Goal: Information Seeking & Learning: Find specific fact

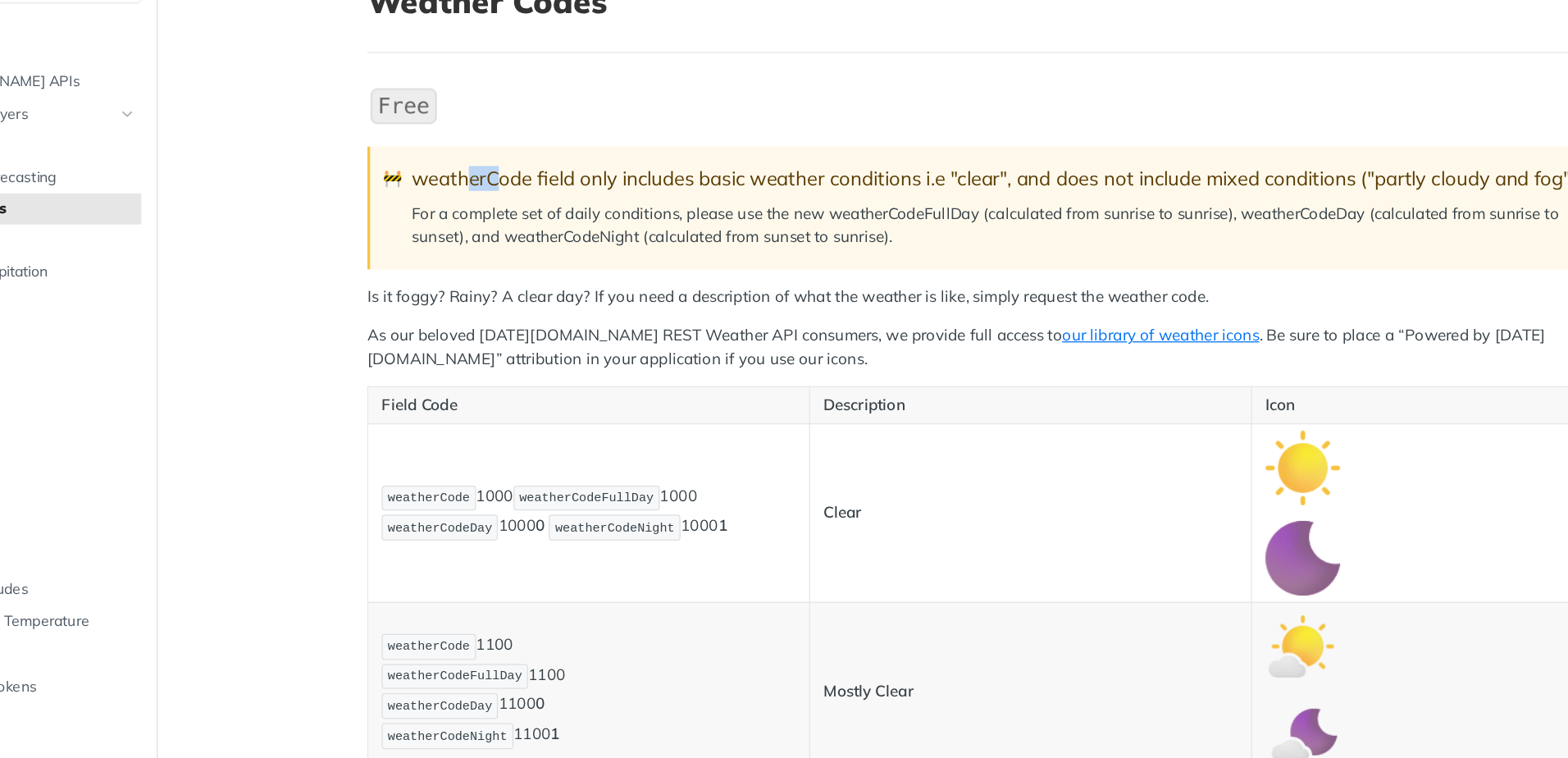
scroll to position [47, 0]
click at [498, 478] on p "weatherCode 1000 weatherCodeFullDay 1000 weatherCodeDay 1000 0 weatherCodeNight…" at bounding box center [578, 485] width 327 height 48
drag, startPoint x: 489, startPoint y: 474, endPoint x: 509, endPoint y: 471, distance: 20.2
click at [509, 471] on p "weatherCode 1000 weatherCodeFullDay 1000 weatherCodeDay 1000 0 weatherCodeNight…" at bounding box center [578, 485] width 327 height 48
click at [519, 470] on code "weatherCodeFullDay" at bounding box center [577, 473] width 116 height 20
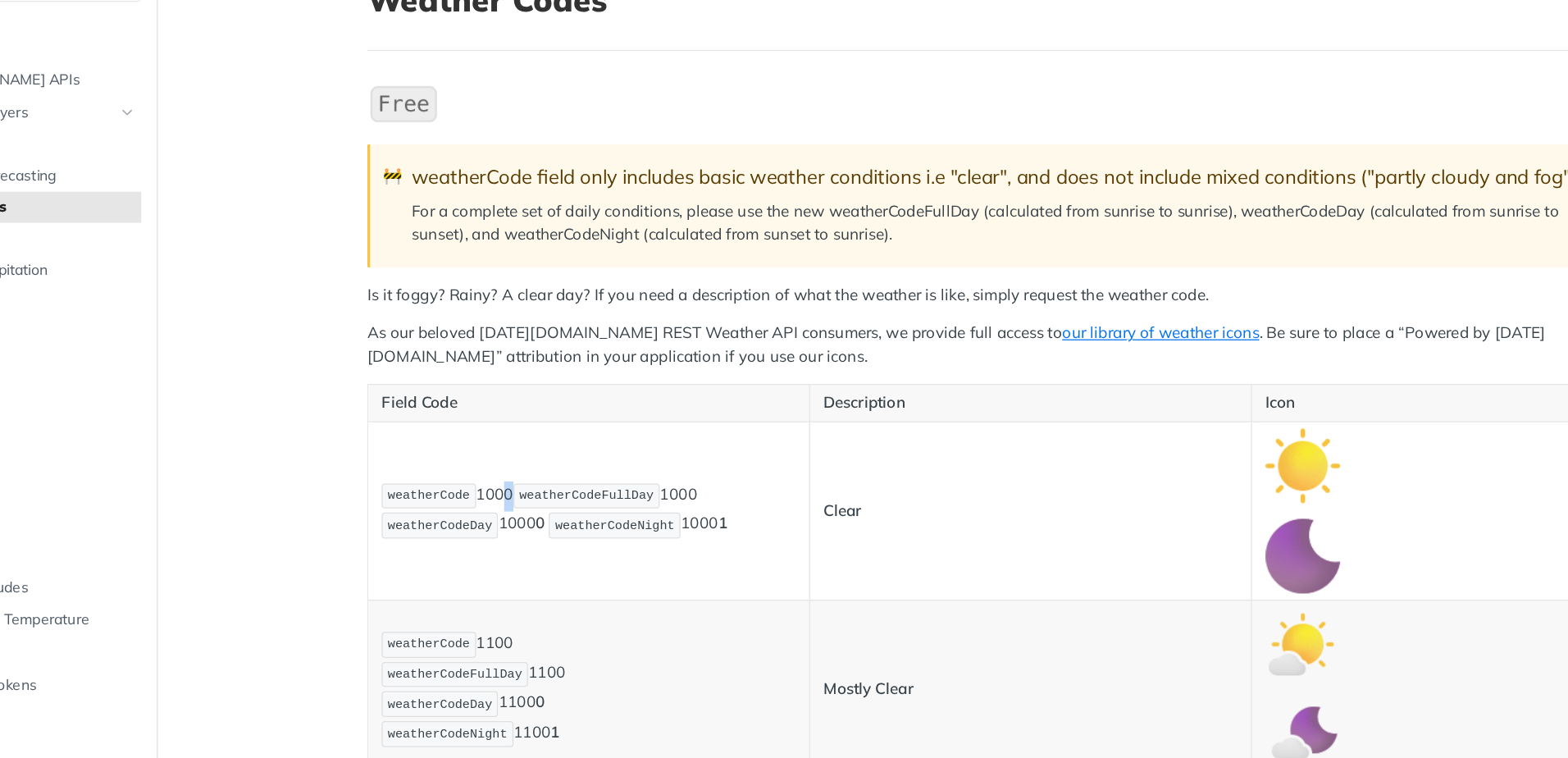
drag, startPoint x: 502, startPoint y: 471, endPoint x: 492, endPoint y: 474, distance: 10.4
click at [492, 474] on p "weatherCode 1000 weatherCodeFullDay 1000 weatherCodeDay 1000 0 weatherCodeNight…" at bounding box center [578, 485] width 327 height 48
drag, startPoint x: 491, startPoint y: 474, endPoint x: 431, endPoint y: 473, distance: 60.0
click at [431, 473] on span "weatherCode" at bounding box center [452, 472] width 64 height 11
drag, startPoint x: 731, startPoint y: 474, endPoint x: 828, endPoint y: 500, distance: 100.4
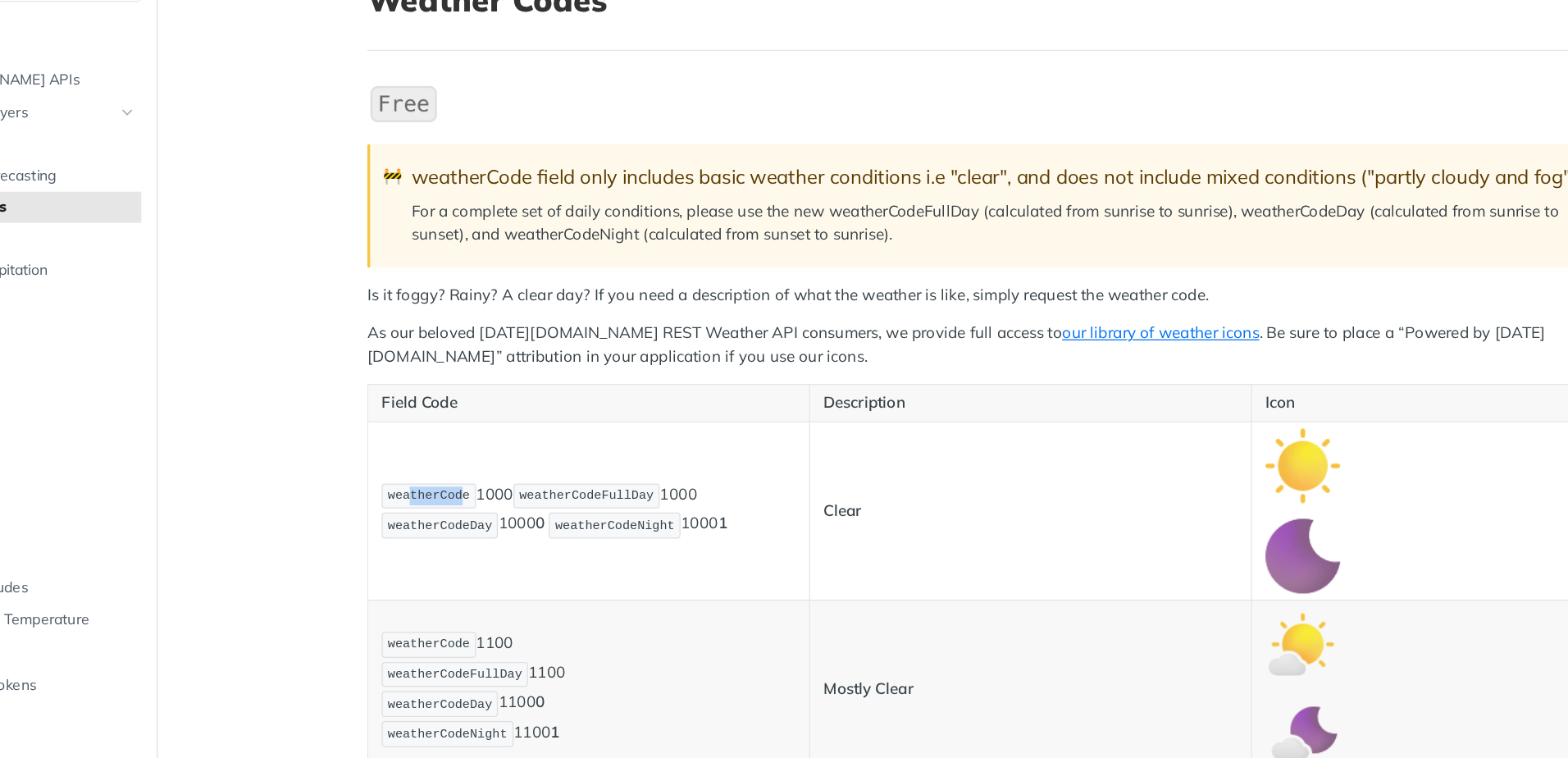
click at [828, 500] on tr "weatherCode 1000 weatherCodeFullDay 1000 weatherCodeDay 1000 0 weatherCodeNight…" at bounding box center [902, 483] width 998 height 141
drag, startPoint x: 828, startPoint y: 500, endPoint x: 756, endPoint y: 517, distance: 74.0
click at [756, 517] on td "Clear" at bounding box center [927, 483] width 349 height 141
drag, startPoint x: 755, startPoint y: 482, endPoint x: 769, endPoint y: 478, distance: 14.6
click at [769, 478] on td "Clear" at bounding box center [927, 483] width 349 height 141
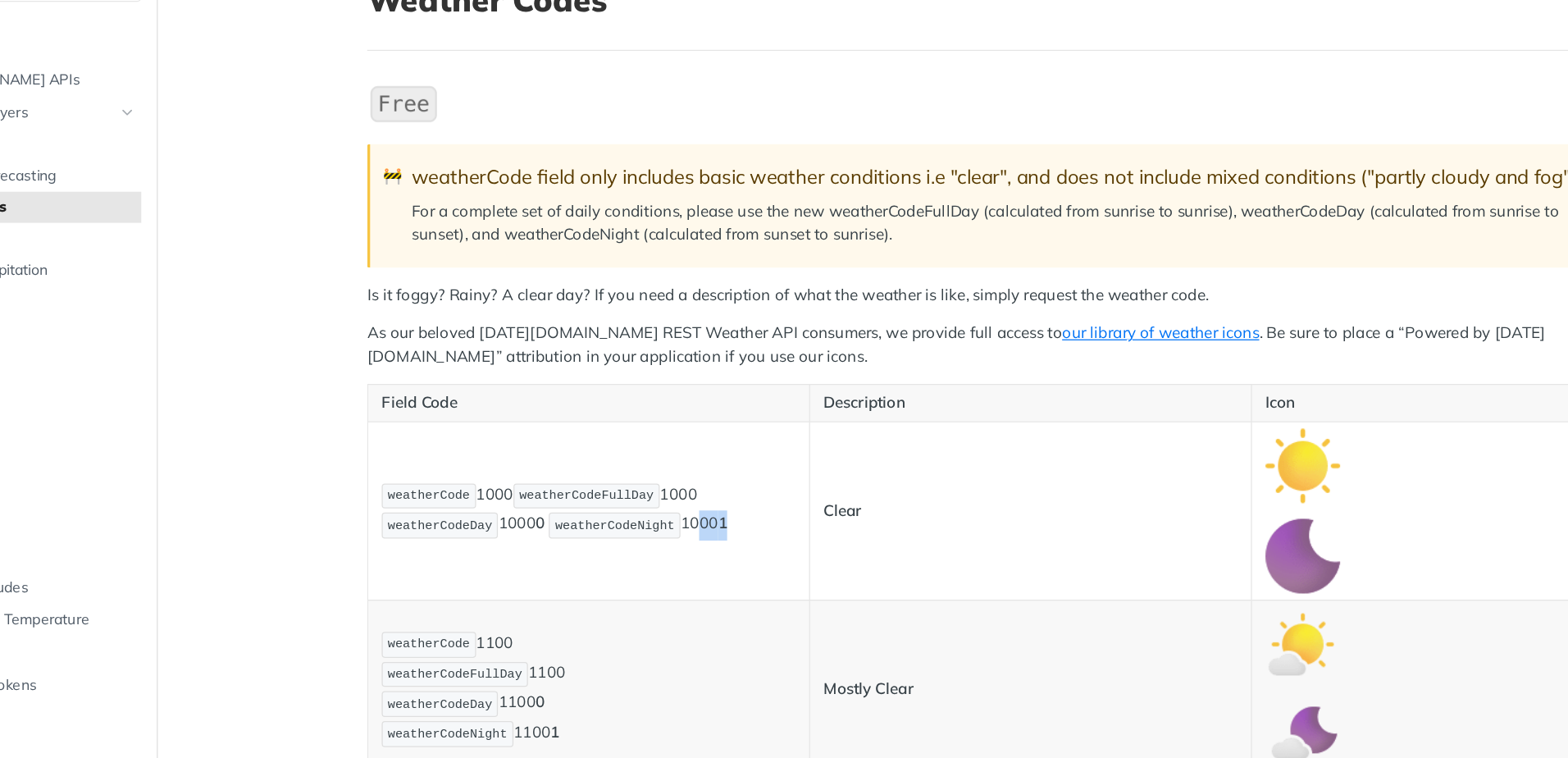
drag, startPoint x: 769, startPoint y: 478, endPoint x: 681, endPoint y: 498, distance: 90.2
click at [681, 498] on p "weatherCode 1000 weatherCodeFullDay 1000 weatherCodeDay 1000 0 weatherCodeNight…" at bounding box center [578, 485] width 327 height 48
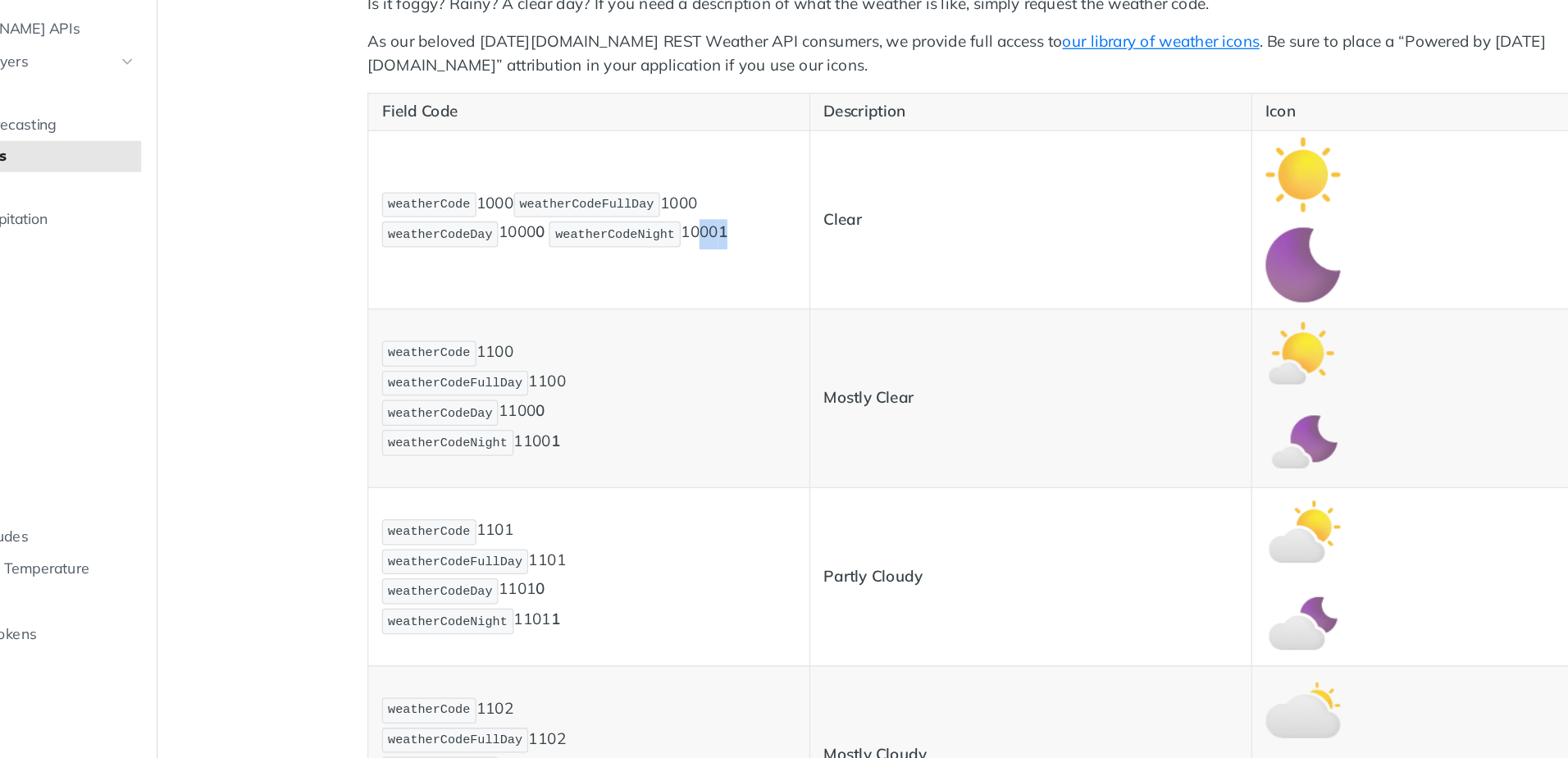
scroll to position [306, 0]
